Goal: Task Accomplishment & Management: Use online tool/utility

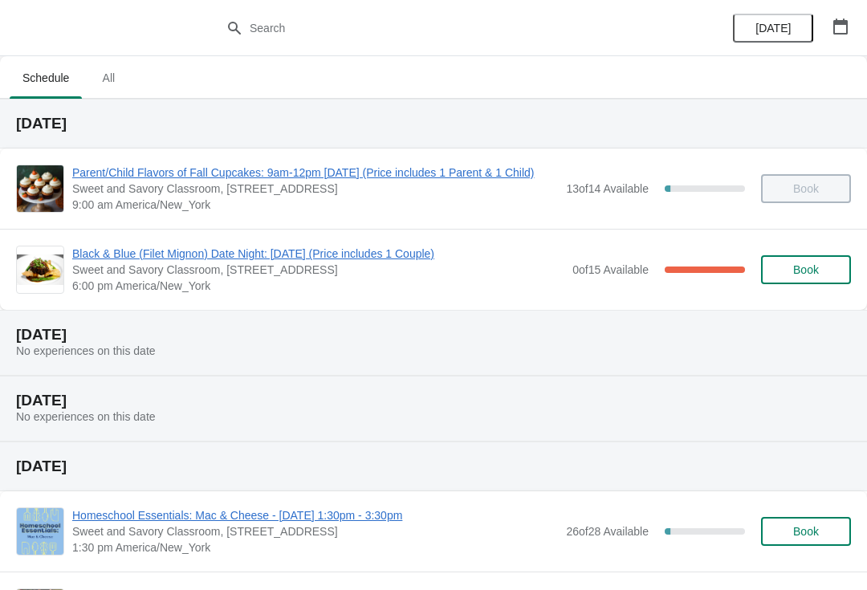
click at [190, 260] on span "Black & Blue (Filet Mignon) Date Night: [DATE] (Price includes 1 Couple)" at bounding box center [318, 254] width 492 height 16
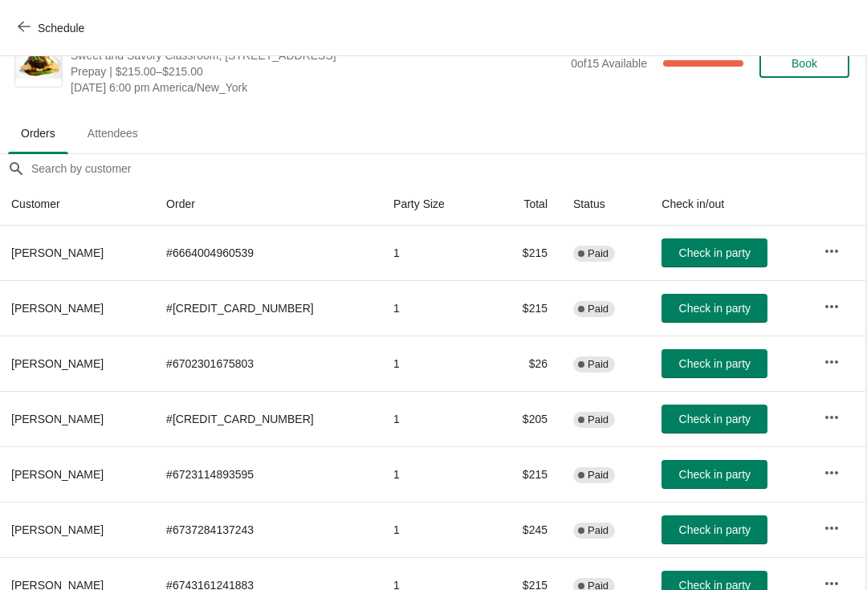
scroll to position [42, 0]
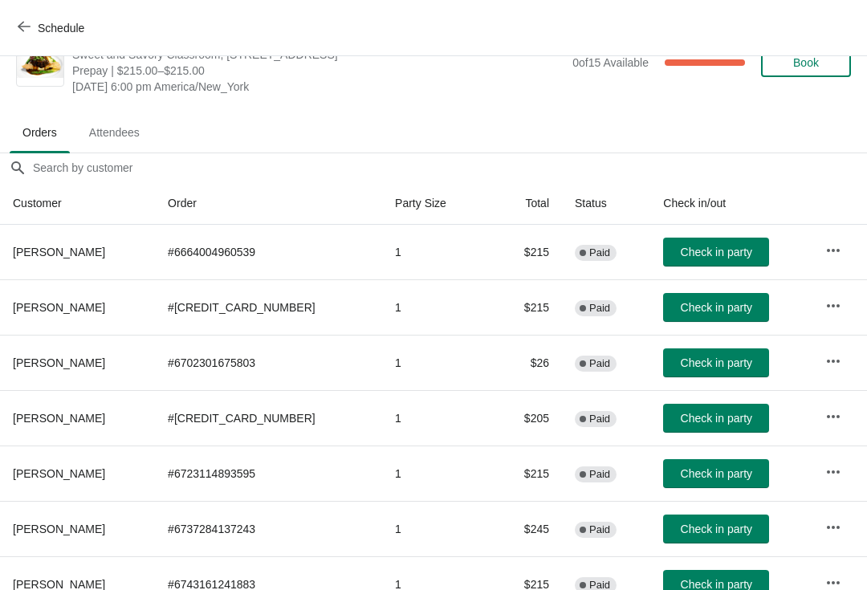
click at [699, 419] on span "Check in party" at bounding box center [716, 418] width 71 height 13
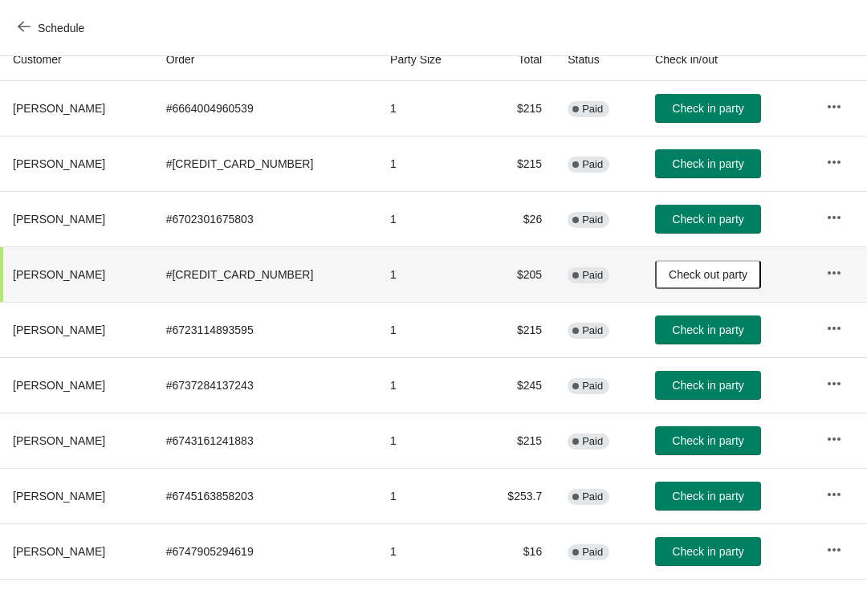
scroll to position [186, 0]
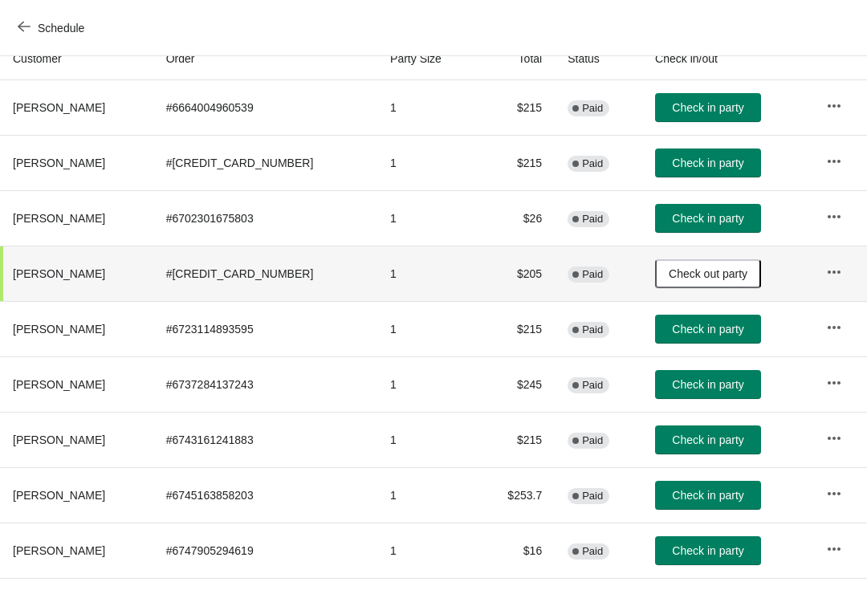
click at [677, 338] on button "Check in party" at bounding box center [708, 329] width 106 height 29
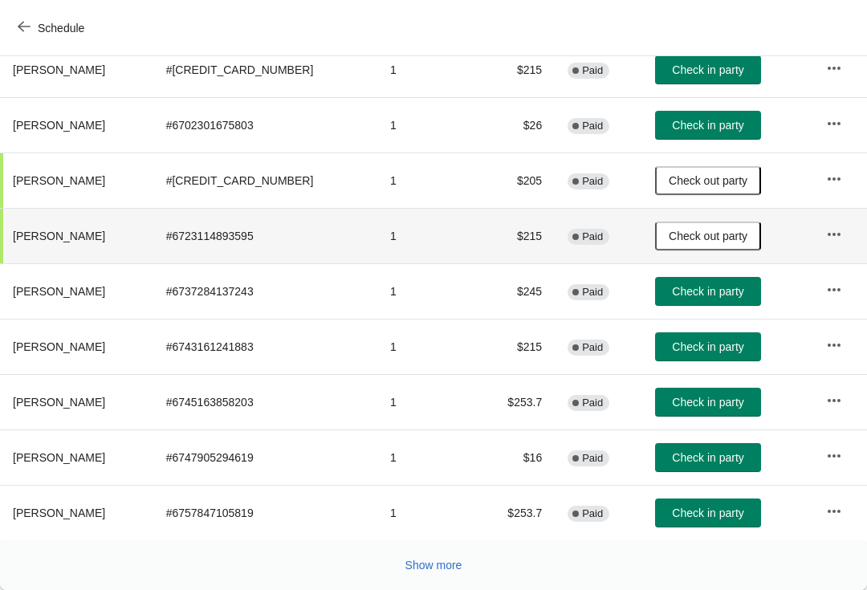
scroll to position [279, 0]
click at [432, 573] on button "Show more" at bounding box center [434, 565] width 70 height 29
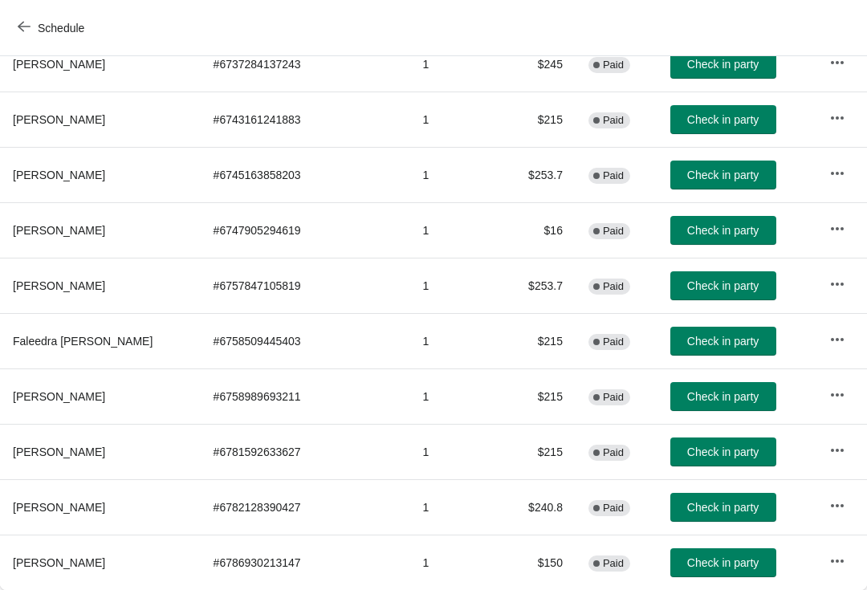
scroll to position [506, 0]
click at [680, 405] on button "Check in party" at bounding box center [723, 396] width 106 height 29
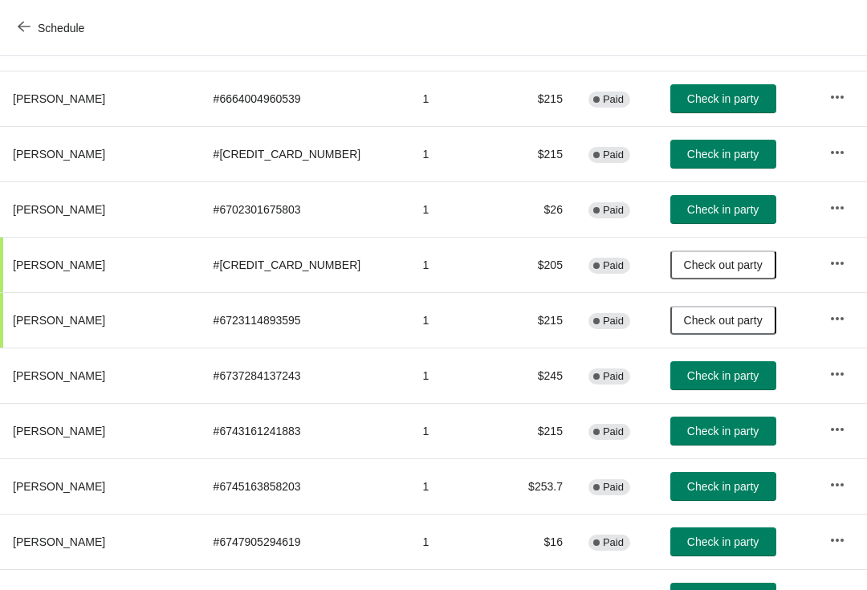
scroll to position [194, 0]
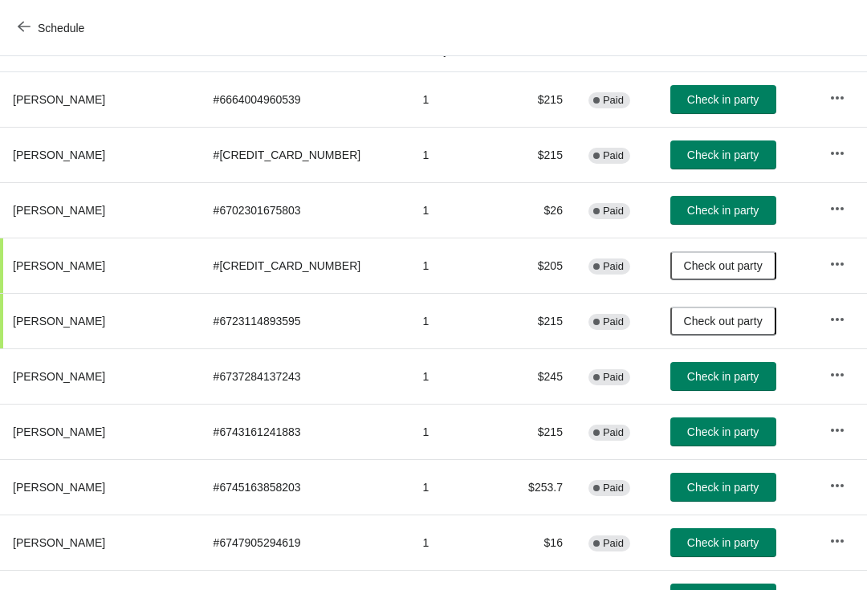
click at [709, 100] on span "Check in party" at bounding box center [722, 99] width 71 height 13
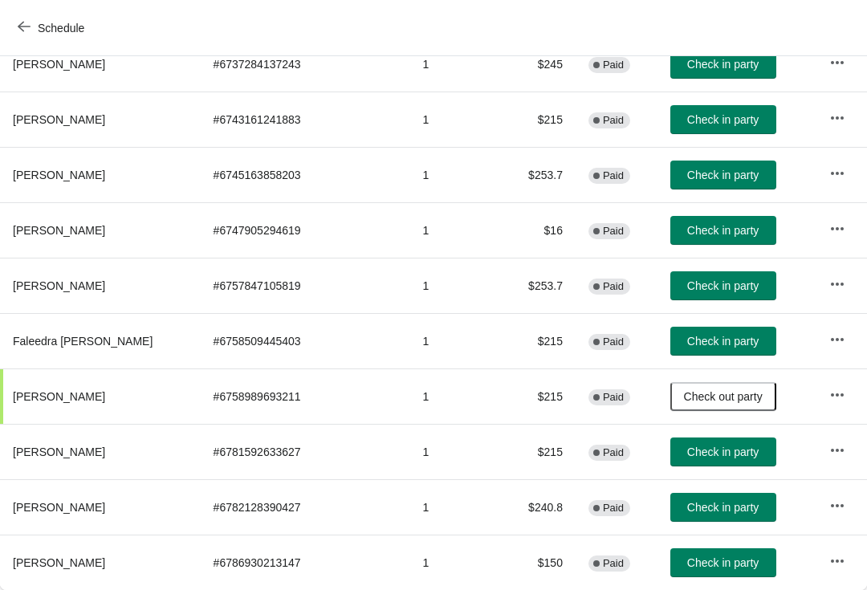
scroll to position [506, 0]
click at [693, 575] on button "Check in party" at bounding box center [723, 562] width 106 height 29
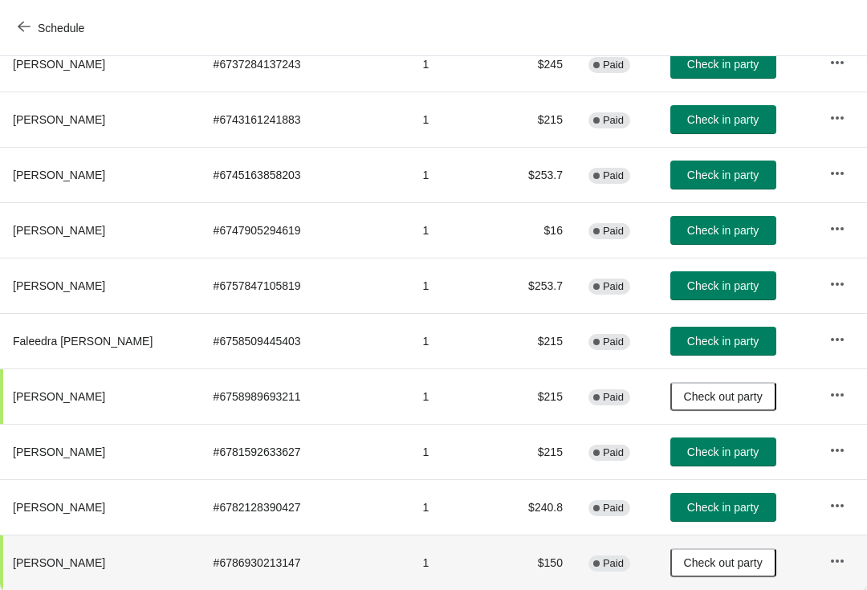
click at [687, 337] on span "Check in party" at bounding box center [722, 341] width 71 height 13
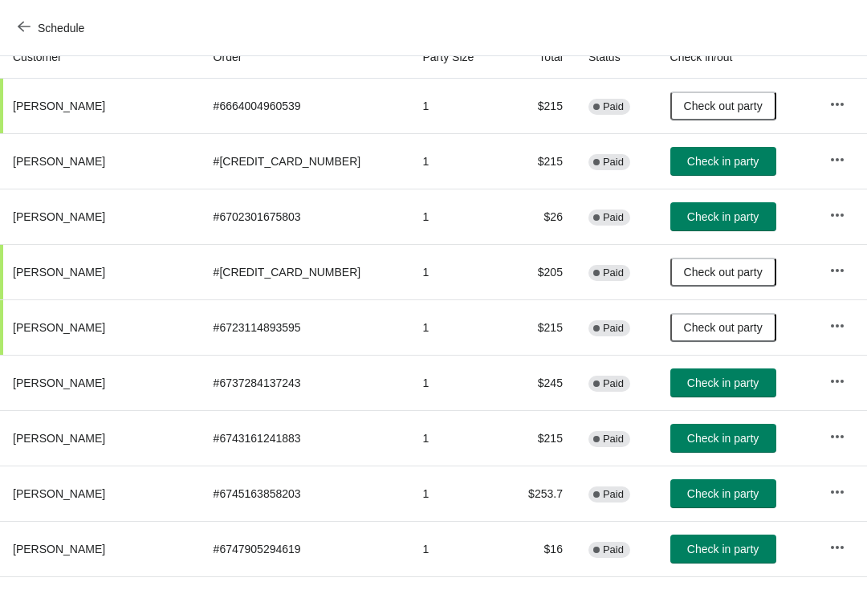
scroll to position [186, 0]
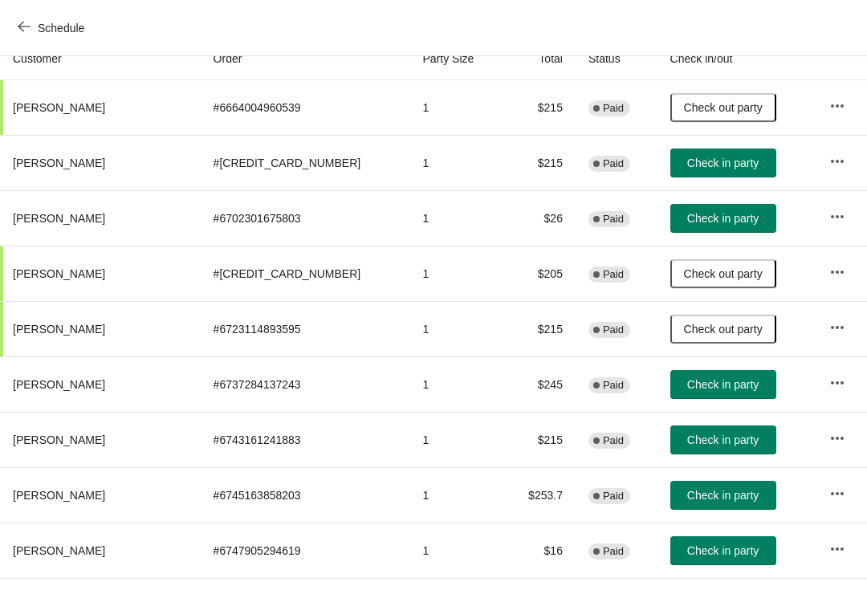
click at [711, 157] on span "Check in party" at bounding box center [722, 163] width 71 height 13
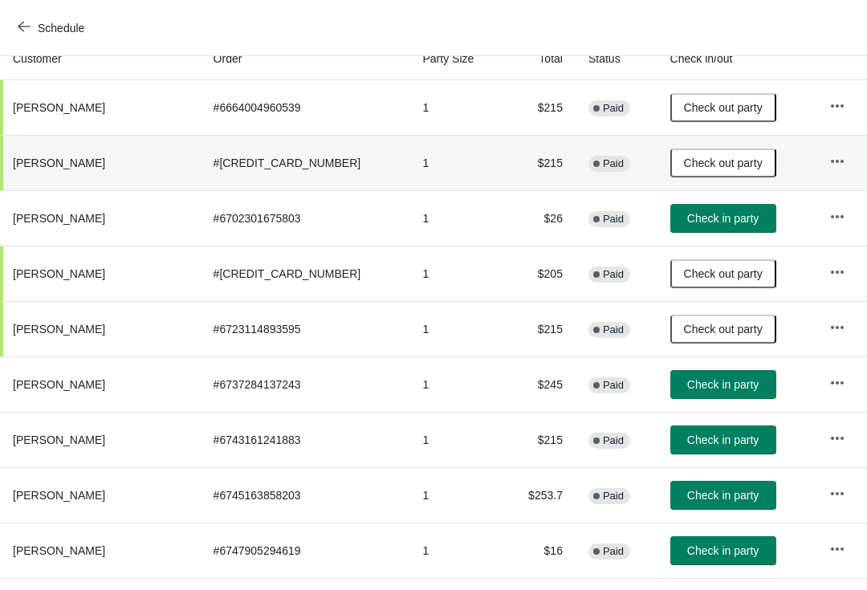
click at [693, 381] on span "Check in party" at bounding box center [722, 384] width 71 height 13
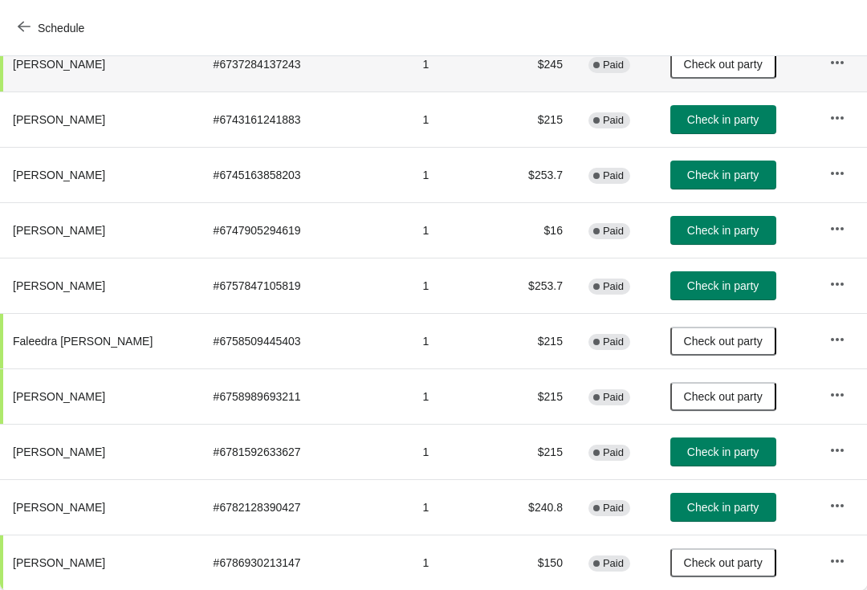
scroll to position [506, 0]
click at [688, 503] on span "Check in party" at bounding box center [722, 507] width 71 height 13
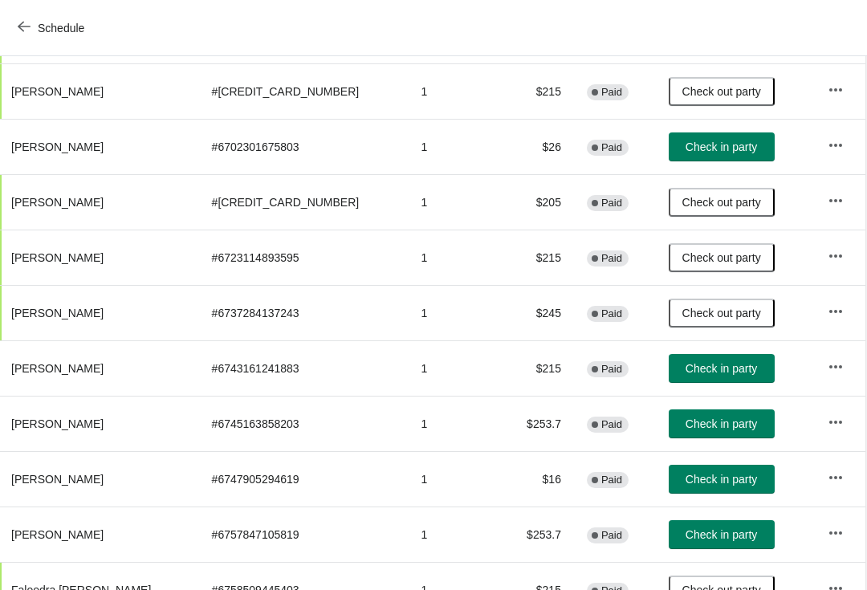
scroll to position [257, 1]
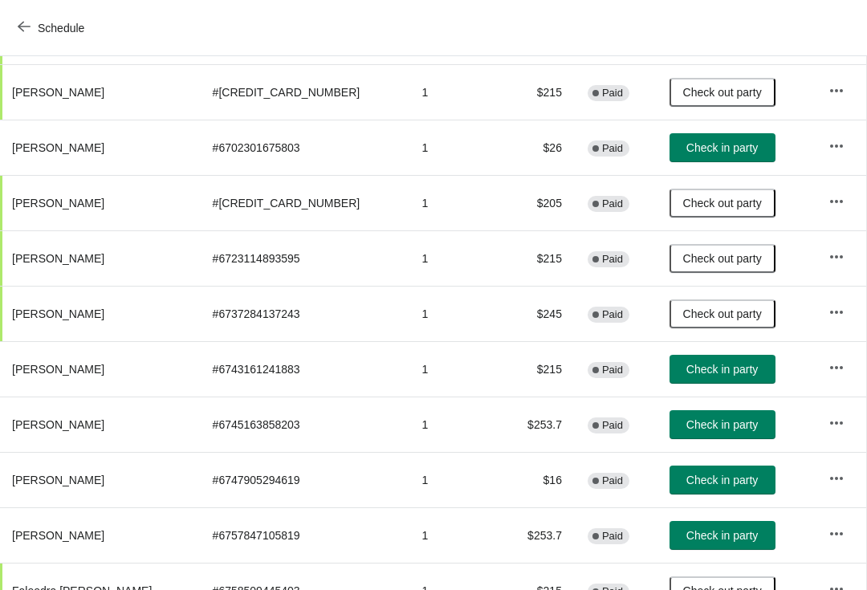
click at [677, 156] on button "Check in party" at bounding box center [722, 147] width 106 height 29
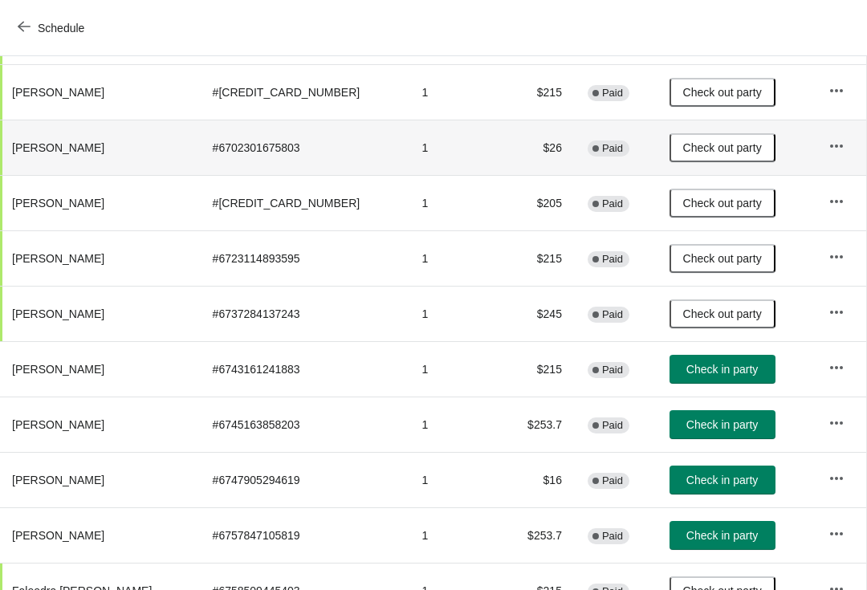
click at [700, 380] on button "Check in party" at bounding box center [722, 369] width 106 height 29
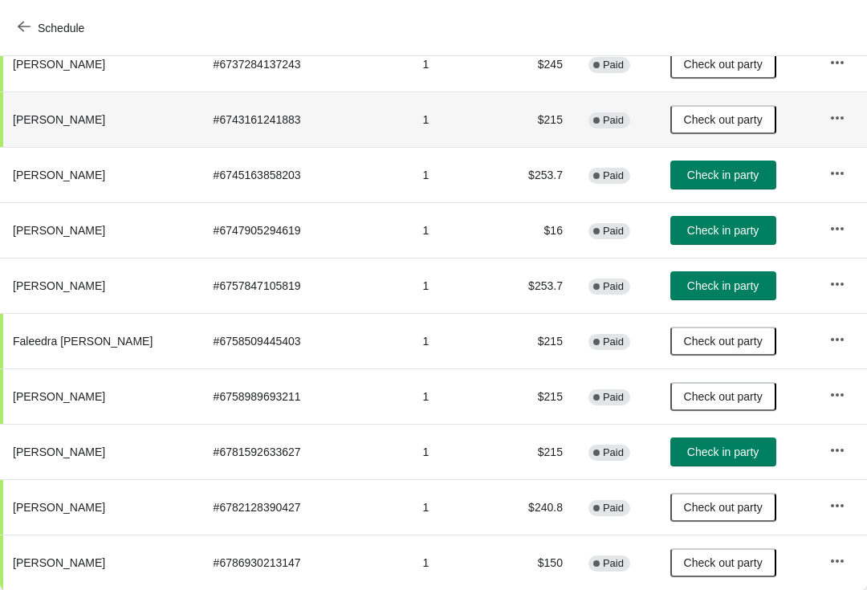
scroll to position [506, 0]
click at [687, 456] on span "Check in party" at bounding box center [722, 451] width 71 height 13
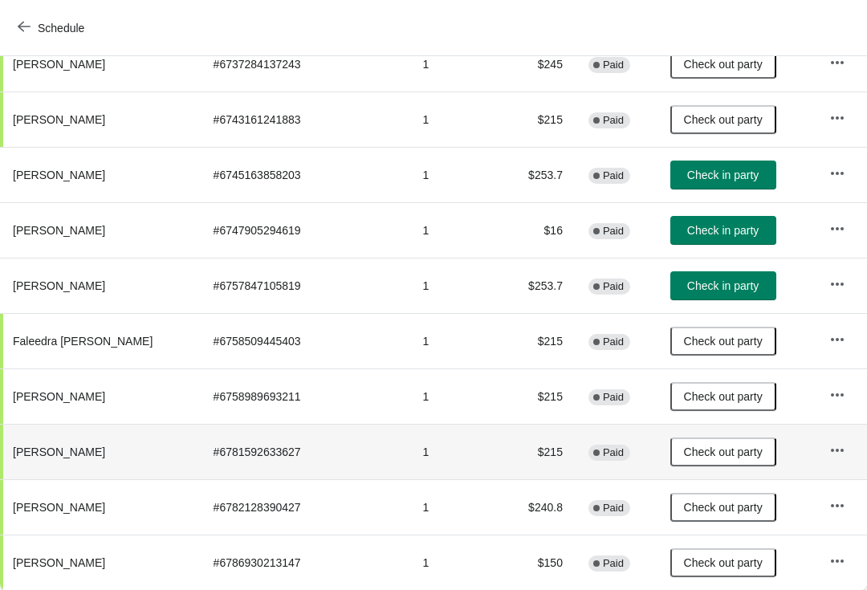
click at [684, 163] on button "Check in party" at bounding box center [723, 175] width 106 height 29
